Goal: Information Seeking & Learning: Learn about a topic

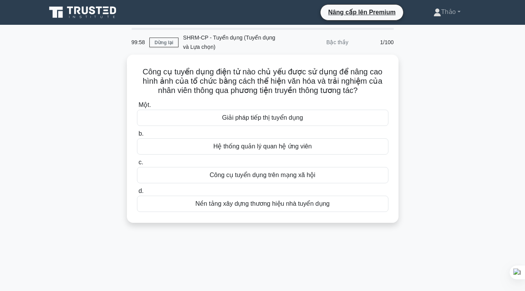
click at [87, 124] on div "Công cụ tuyển dụng điện tử nào chủ yếu được sử dụng để nâng cao hình ảnh của tổ…" at bounding box center [262, 144] width 442 height 178
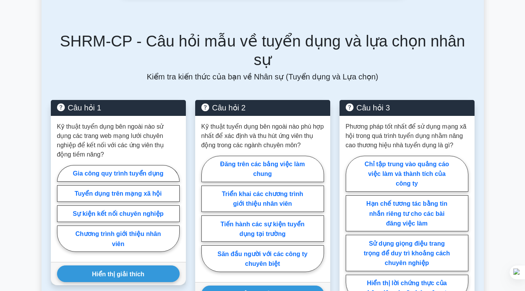
scroll to position [403, 0]
